Goal: Check status: Check status

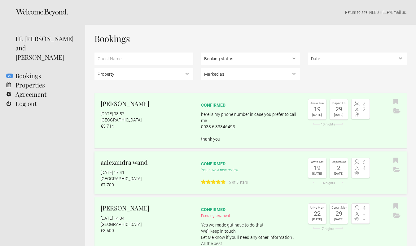
click at [181, 180] on div "[GEOGRAPHIC_DATA]" at bounding box center [147, 179] width 93 height 6
click at [163, 171] on div "5 August 2025 at 17:41" at bounding box center [147, 173] width 93 height 6
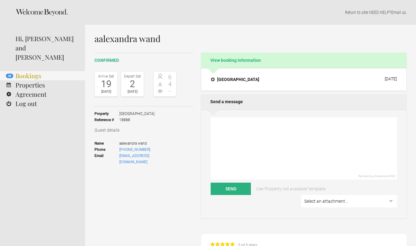
click at [24, 71] on link "20 Bookings" at bounding box center [42, 75] width 85 height 9
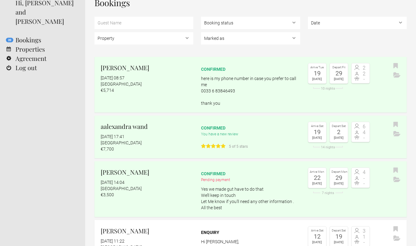
scroll to position [38, 0]
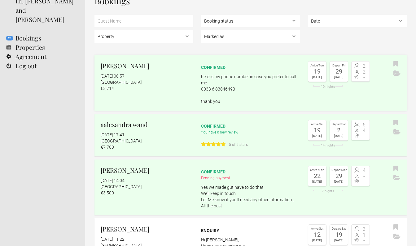
click at [145, 91] on div "€5,714" at bounding box center [147, 88] width 93 height 6
